Goal: Task Accomplishment & Management: Manage account settings

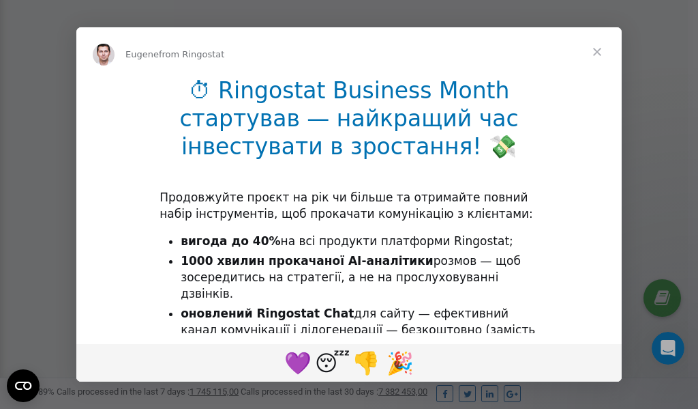
click at [601, 48] on span "Close" at bounding box center [597, 51] width 49 height 49
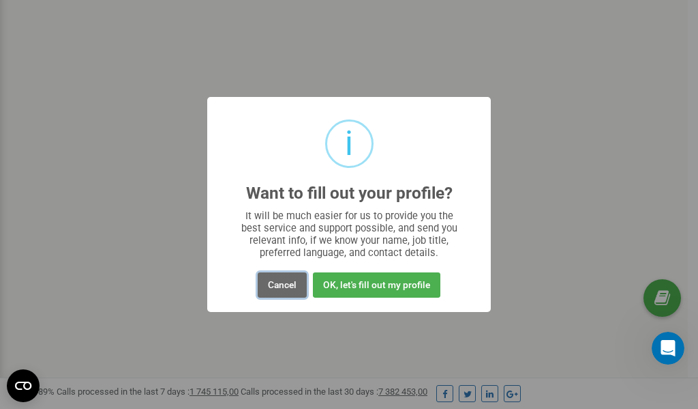
click at [286, 283] on button "Cancel" at bounding box center [282, 284] width 49 height 25
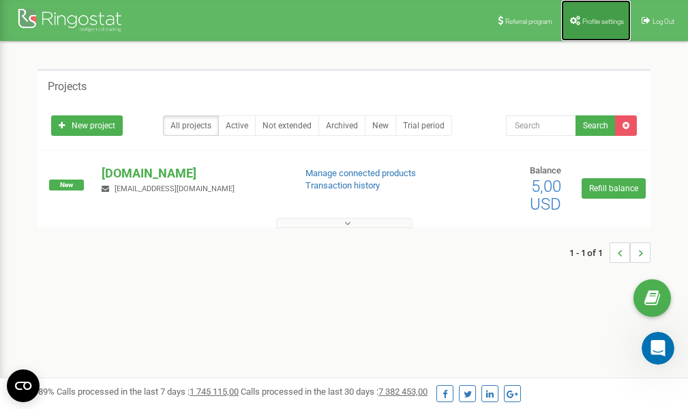
click at [589, 23] on span "Profile settings" at bounding box center [604, 22] width 42 height 8
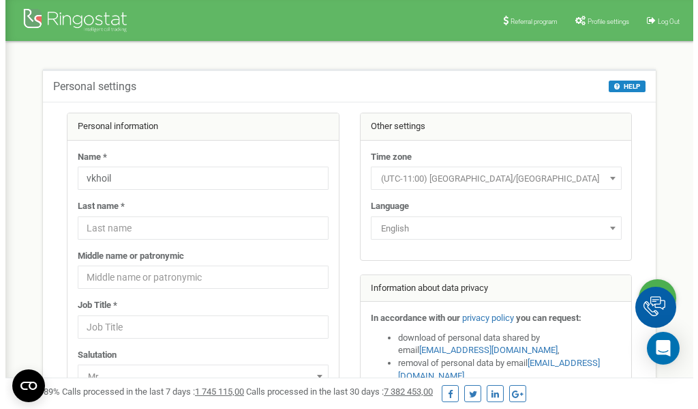
scroll to position [68, 0]
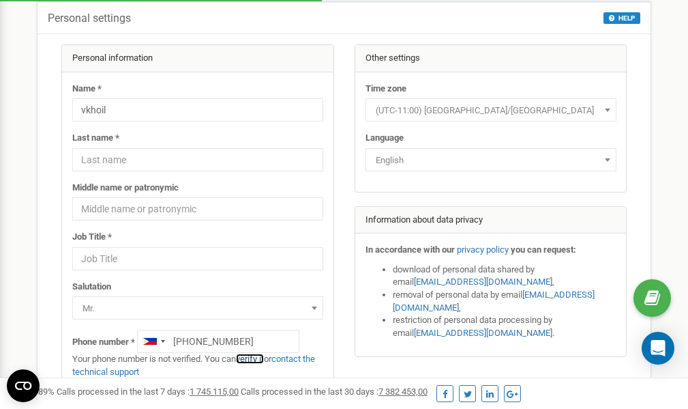
click at [256, 359] on link "verify it" at bounding box center [250, 358] width 28 height 10
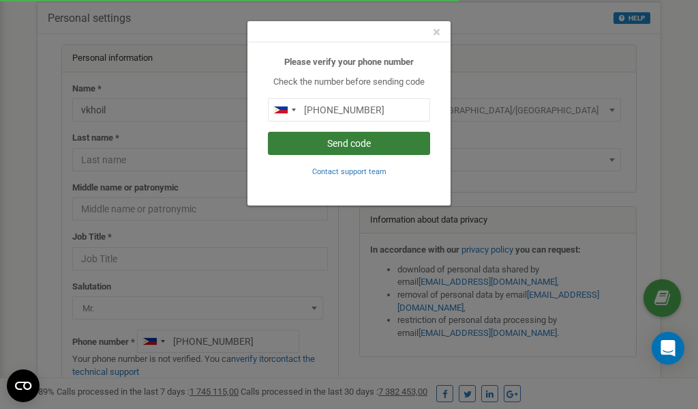
click at [383, 143] on button "Send code" at bounding box center [349, 143] width 162 height 23
